Goal: Information Seeking & Learning: Learn about a topic

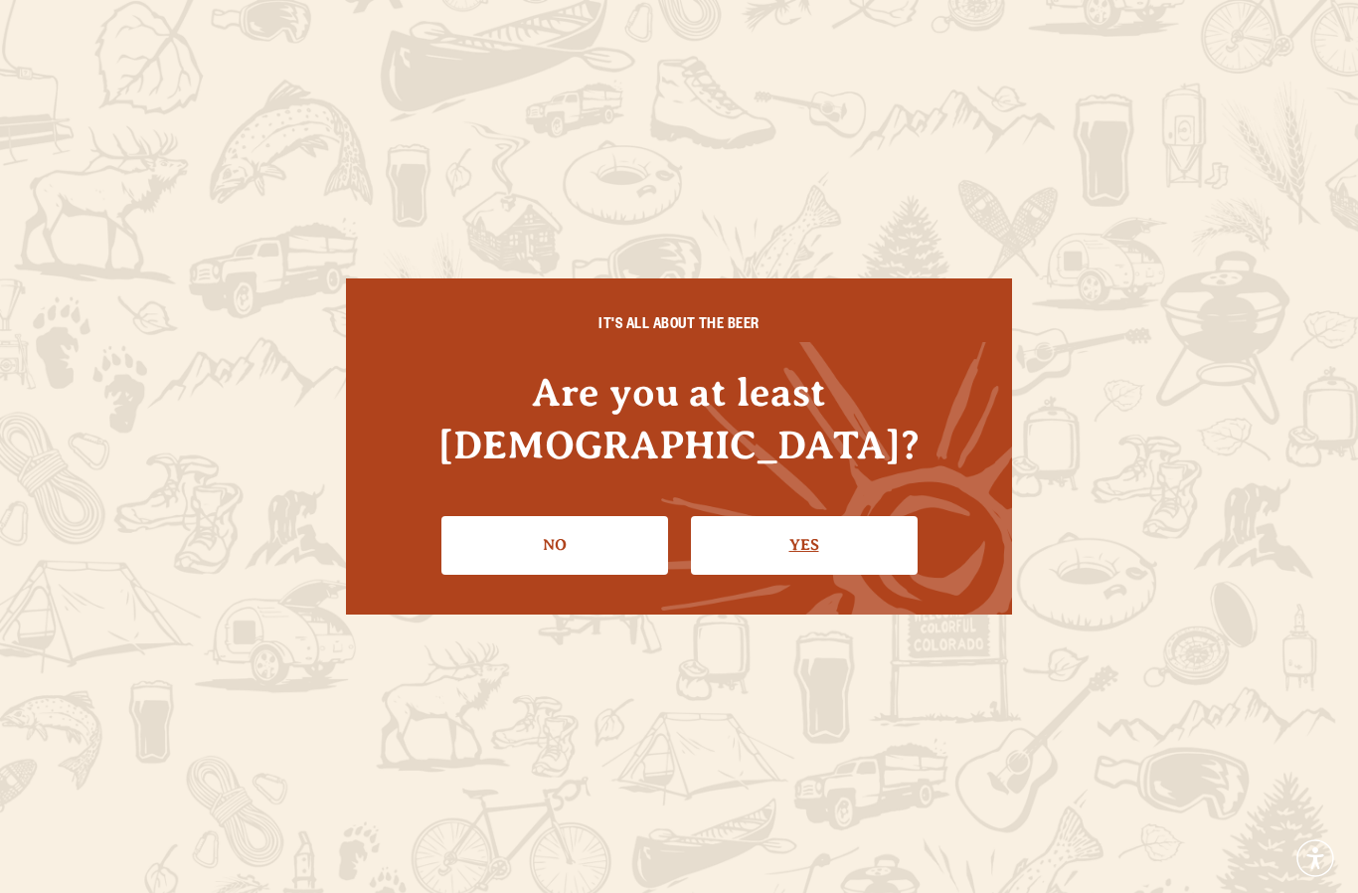
click at [835, 527] on link "Yes" at bounding box center [804, 545] width 227 height 58
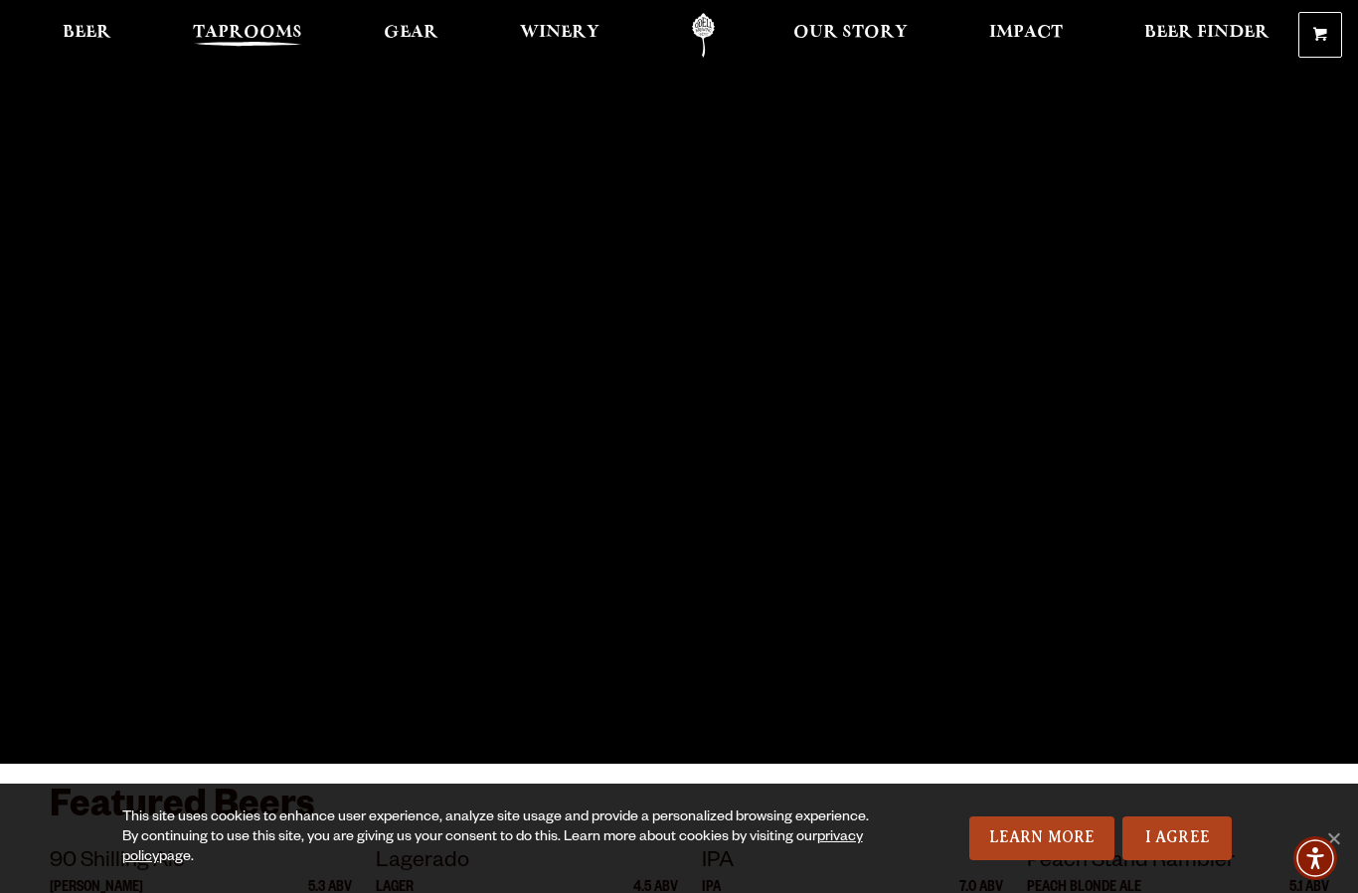
click at [251, 40] on span "Taprooms" at bounding box center [247, 33] width 109 height 16
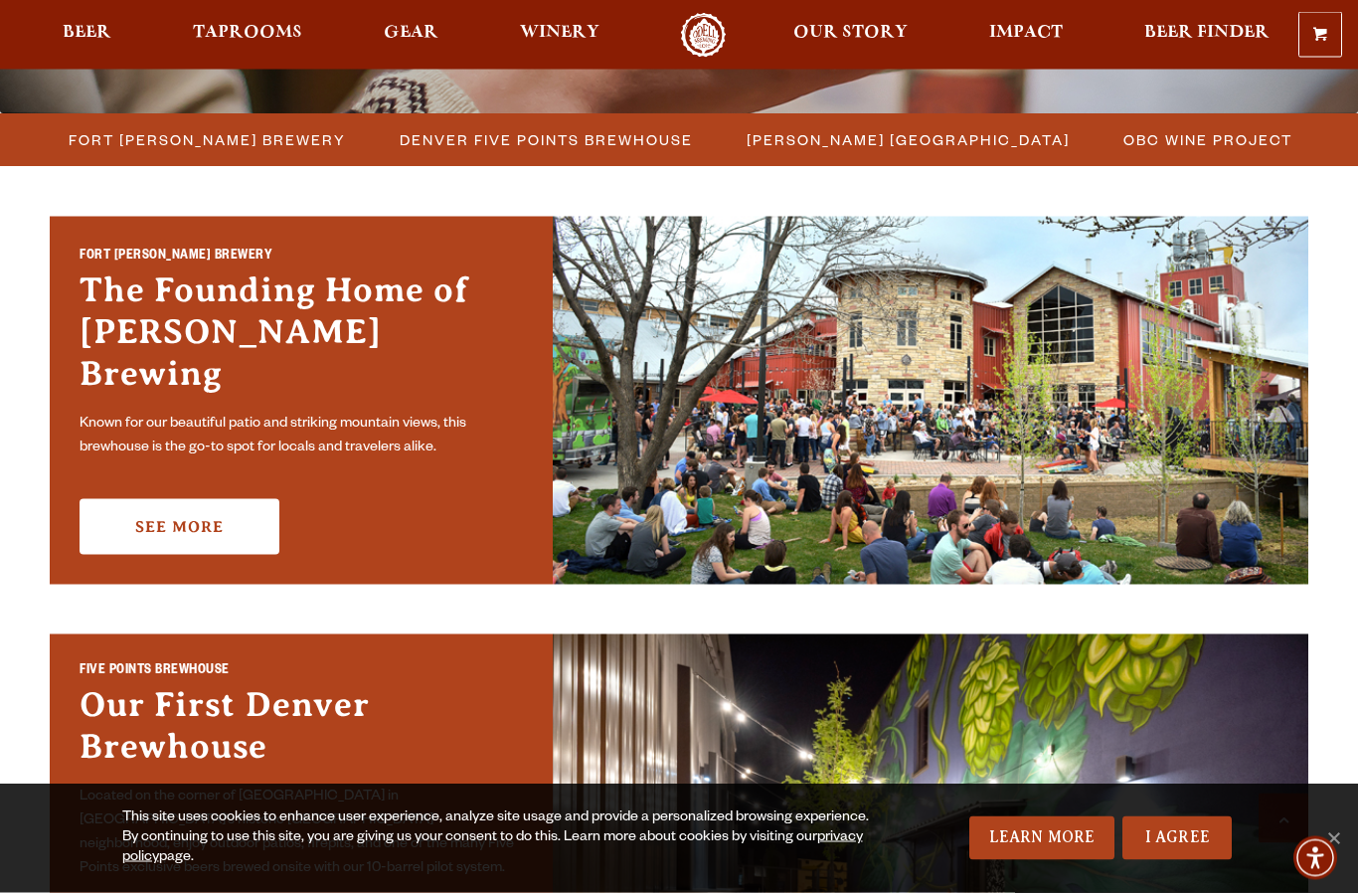
scroll to position [533, 0]
click at [167, 140] on span "Fort Collins Brewery" at bounding box center [207, 139] width 277 height 29
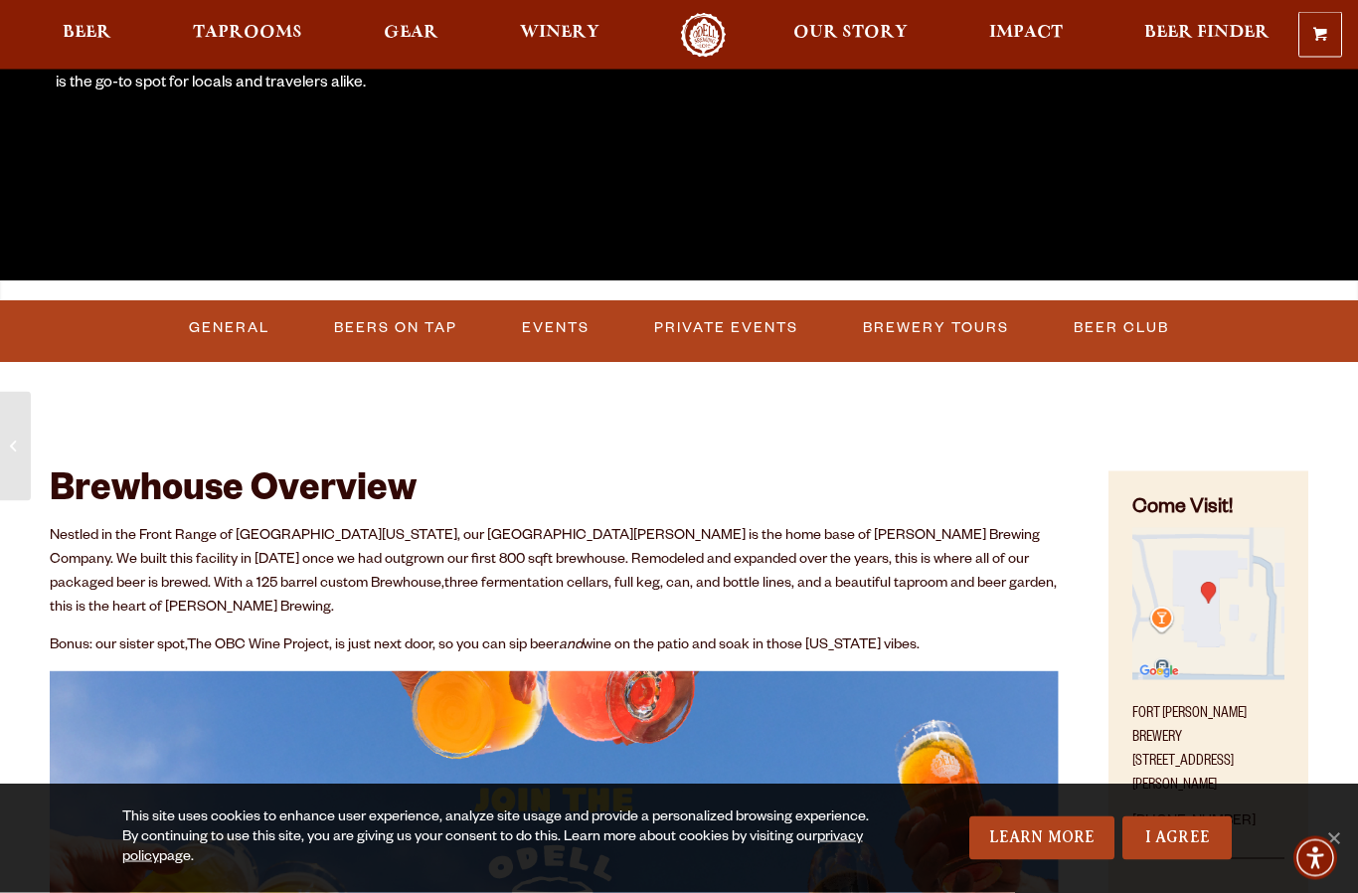
scroll to position [487, 0]
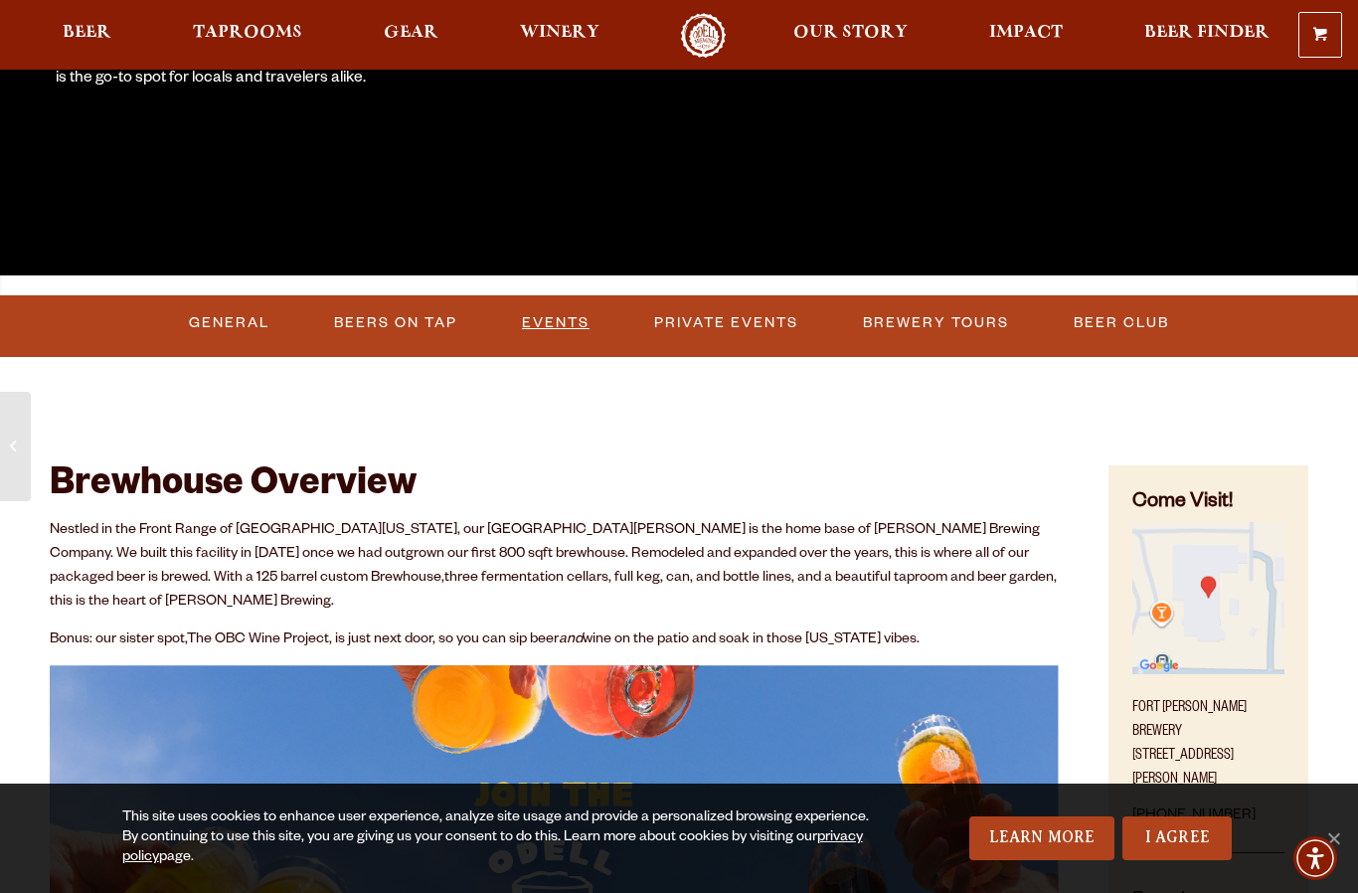
click at [565, 324] on link "Events" at bounding box center [555, 323] width 83 height 46
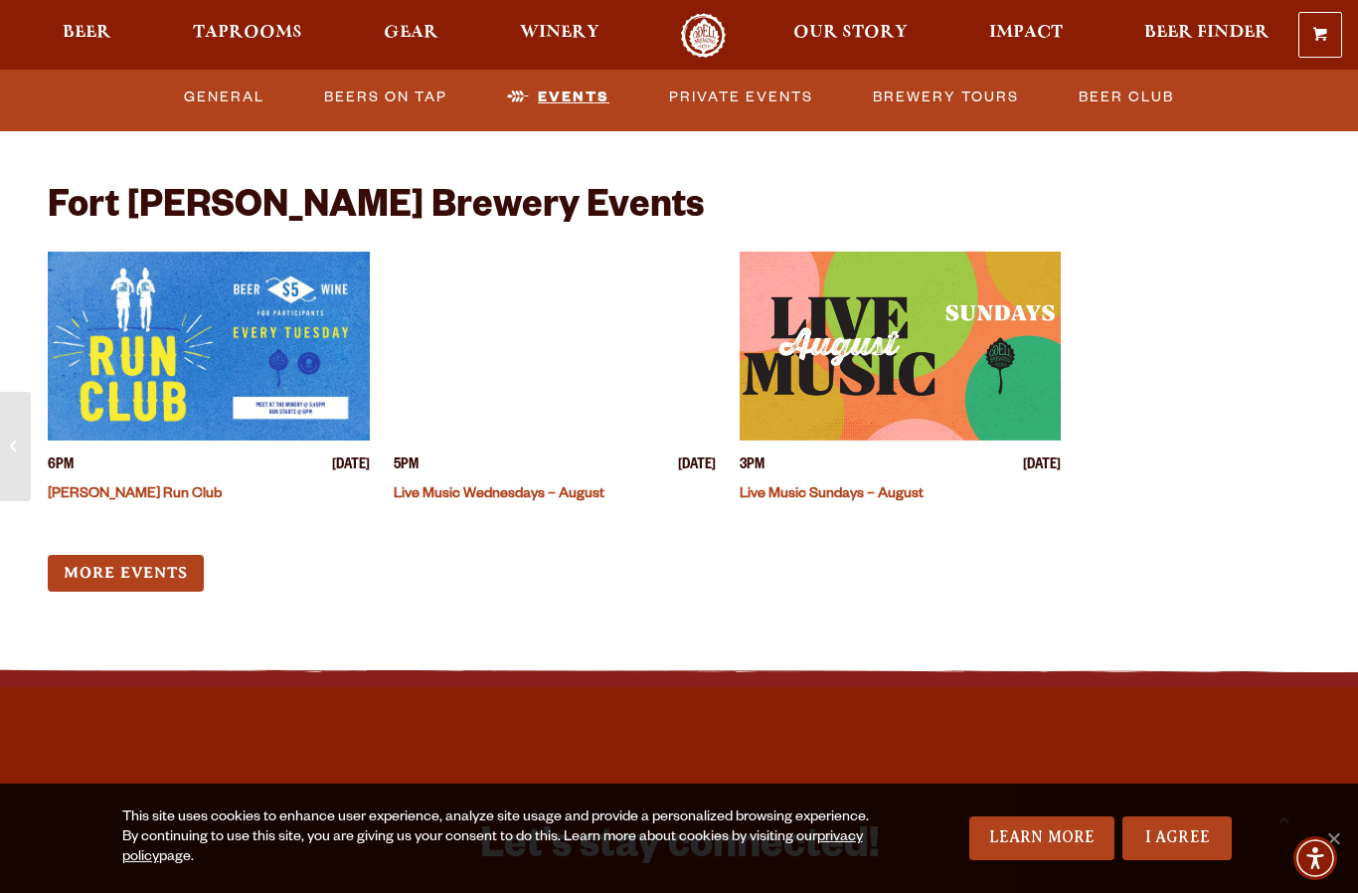
scroll to position [7571, 0]
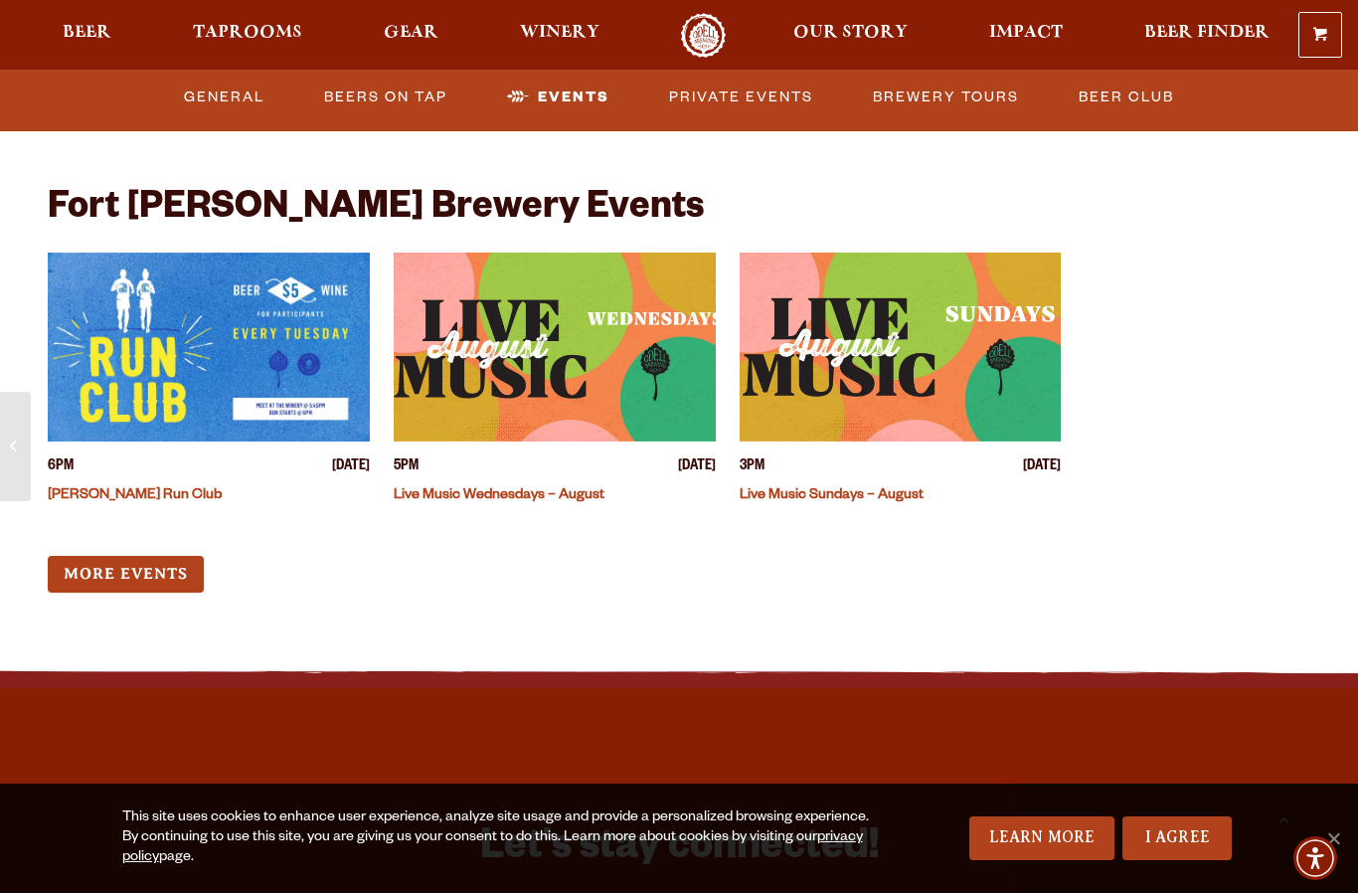
click at [869, 323] on img "View event details" at bounding box center [901, 346] width 322 height 189
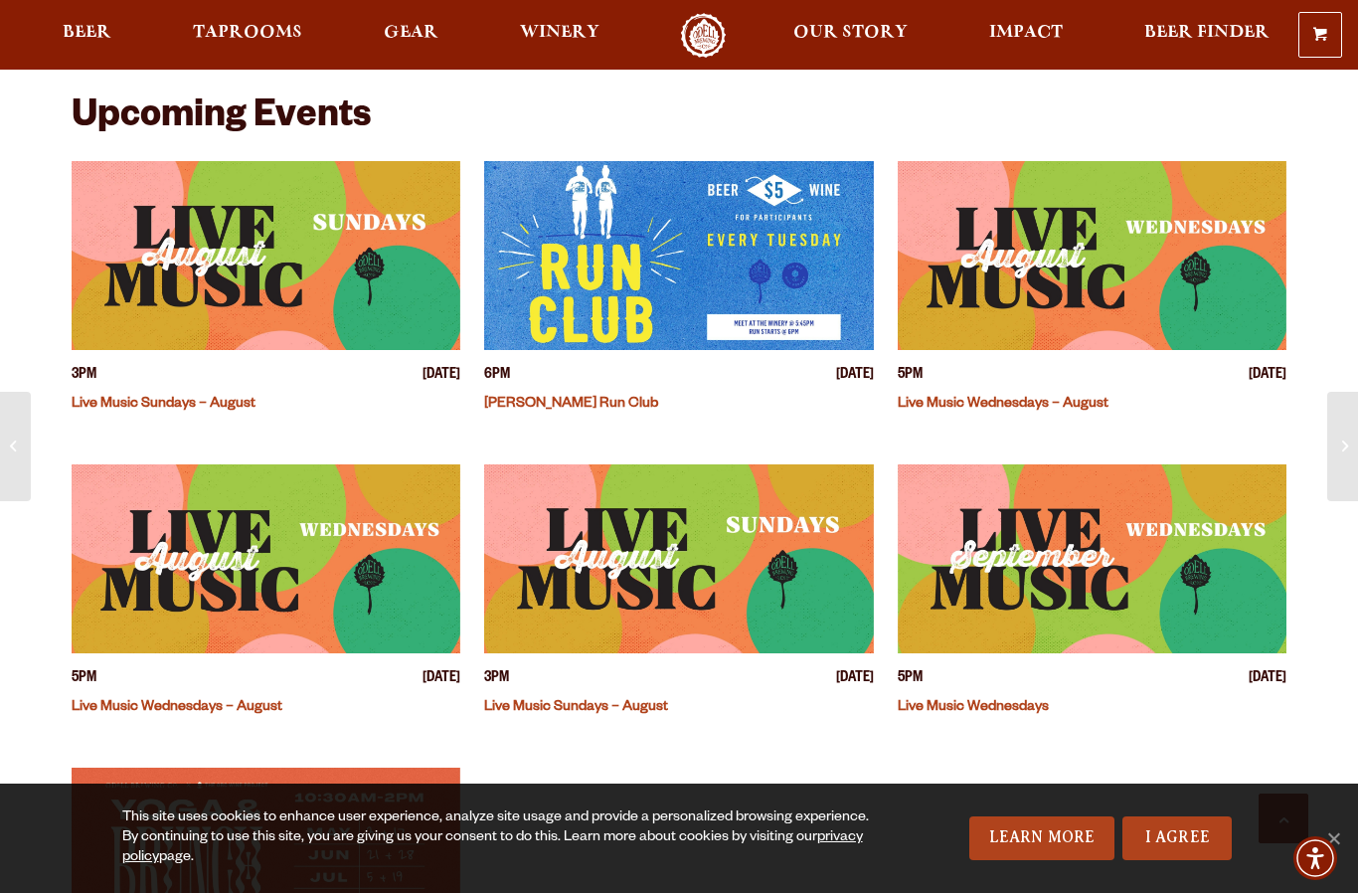
scroll to position [519, 0]
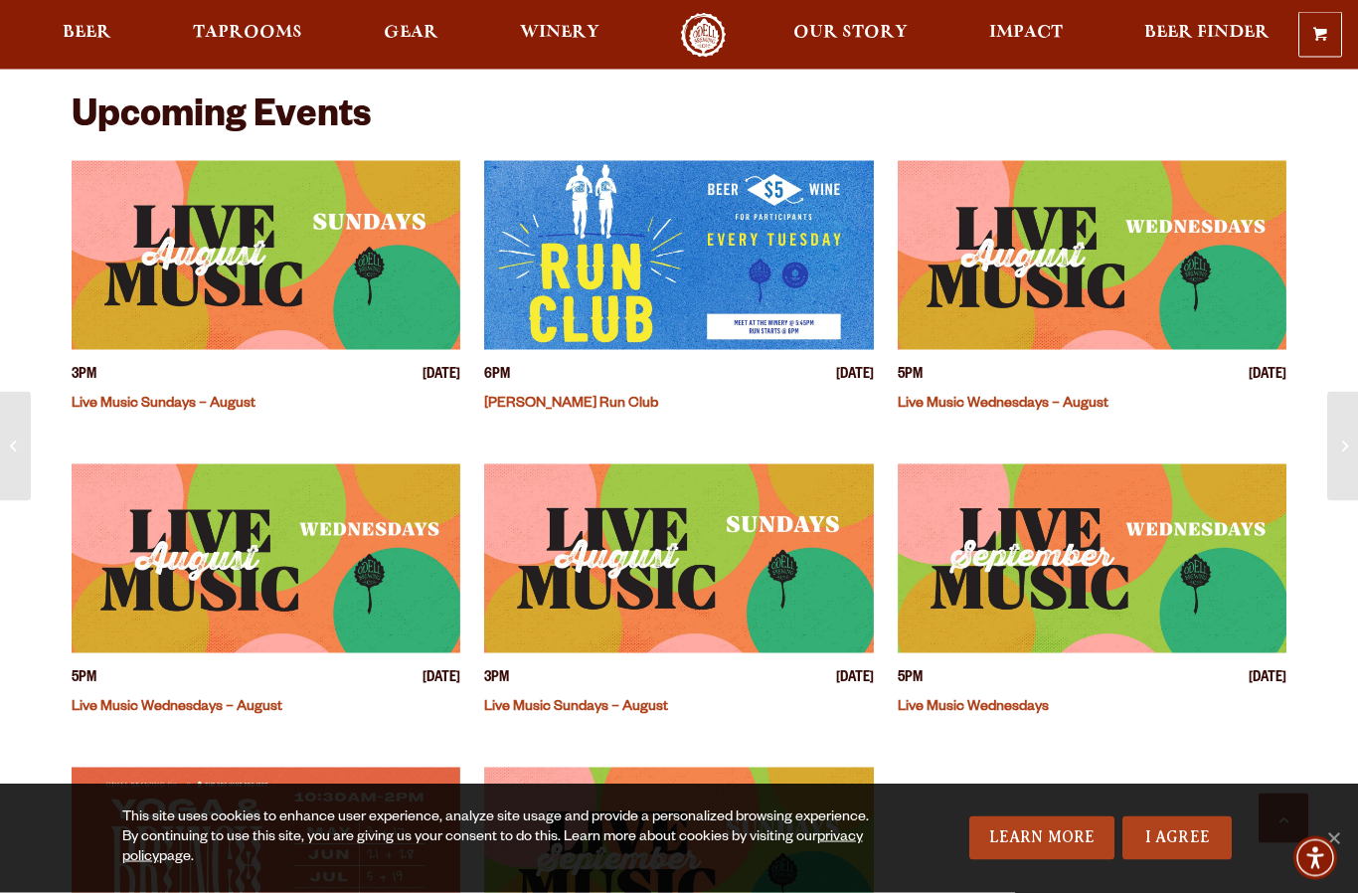
click at [123, 287] on img "View event details" at bounding box center [266, 255] width 389 height 189
